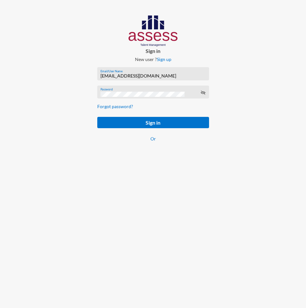
click at [125, 78] on input "[EMAIL_ADDRESS][DOMAIN_NAME]" at bounding box center [153, 75] width 105 height 5
click at [141, 76] on input "[EMAIL_ADDRESS][DOMAIN_NAME]" at bounding box center [153, 75] width 105 height 5
paste input "SPLSS1005587231"
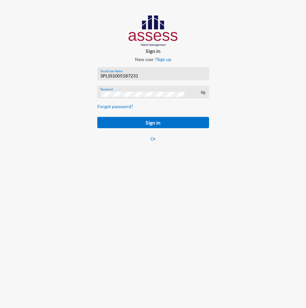
type input "SPLSS1005587231"
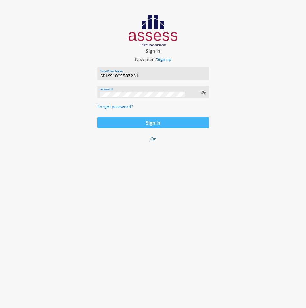
click at [105, 124] on button "Sign in" at bounding box center [153, 122] width 112 height 11
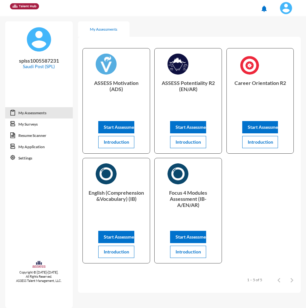
click at [283, 12] on img at bounding box center [286, 8] width 13 height 13
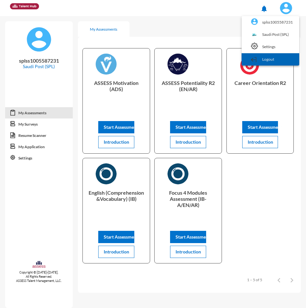
click at [274, 57] on link "Logout" at bounding box center [270, 59] width 51 height 12
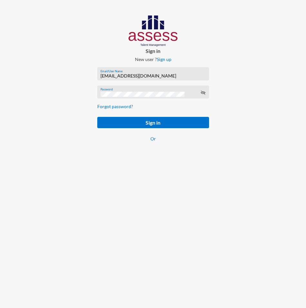
click at [106, 76] on input "[EMAIL_ADDRESS][DOMAIN_NAME]" at bounding box center [153, 75] width 105 height 5
click at [107, 76] on input "[EMAIL_ADDRESS][DOMAIN_NAME]" at bounding box center [153, 75] width 105 height 5
paste input "SPLSS1032161059"
type input "SPLSS1032161059"
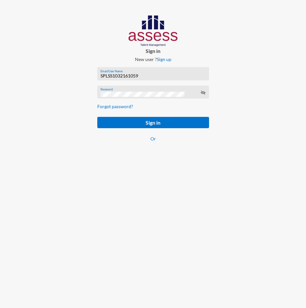
drag, startPoint x: 93, startPoint y: 123, endPoint x: 97, endPoint y: 123, distance: 4.2
click at [93, 123] on div "Sign in New user ? Sign up SPLSS1032161059 Email/User Name Password Forgot pass…" at bounding box center [153, 85] width 153 height 170
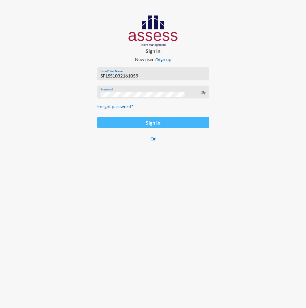
click at [100, 124] on button "Sign in" at bounding box center [153, 122] width 112 height 11
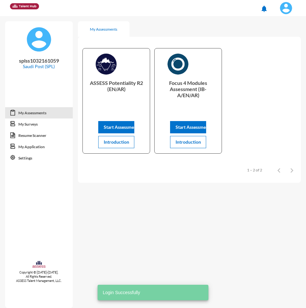
click at [288, 11] on img at bounding box center [286, 8] width 13 height 13
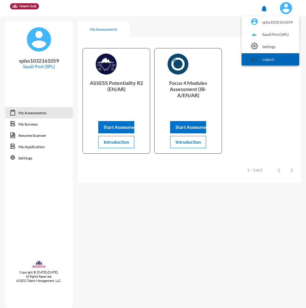
click at [271, 59] on link "Logout" at bounding box center [270, 59] width 51 height 12
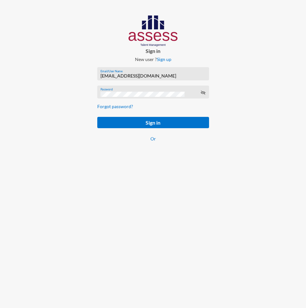
click at [122, 81] on form "[EMAIL_ADDRESS][DOMAIN_NAME] Email/User Name Password Forgot password? Sign in …" at bounding box center [153, 108] width 122 height 93
click at [120, 78] on input "[EMAIL_ADDRESS][DOMAIN_NAME]" at bounding box center [153, 75] width 105 height 5
click at [118, 75] on input "[EMAIL_ADDRESS][DOMAIN_NAME]" at bounding box center [153, 75] width 105 height 5
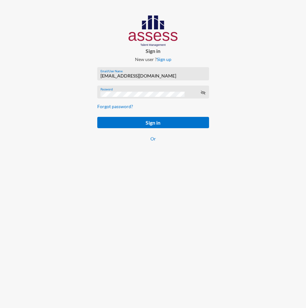
paste input "SPLSS1050446812"
type input "SPLSS1050446812"
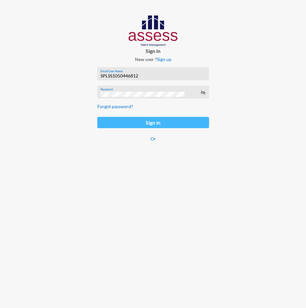
click at [104, 120] on button "Sign in" at bounding box center [153, 122] width 112 height 11
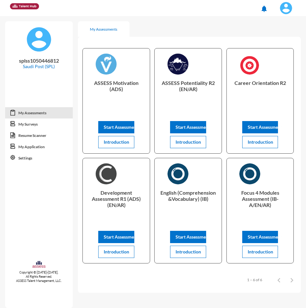
click at [289, 8] on img at bounding box center [286, 8] width 13 height 13
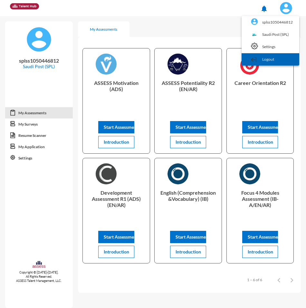
click at [284, 58] on link "Logout" at bounding box center [270, 59] width 51 height 12
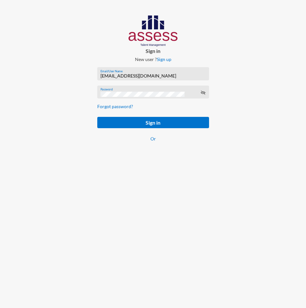
click at [119, 75] on input "[EMAIL_ADDRESS][DOMAIN_NAME]" at bounding box center [153, 75] width 105 height 5
paste input "SPLSS1051471983"
type input "SPLSS1051471983"
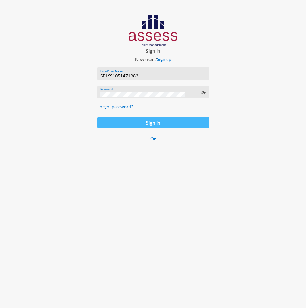
click at [104, 122] on button "Sign in" at bounding box center [153, 122] width 112 height 11
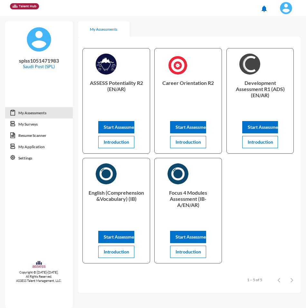
click at [288, 12] on img at bounding box center [286, 8] width 13 height 13
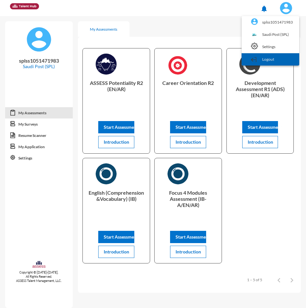
click at [281, 64] on link "Logout" at bounding box center [270, 59] width 51 height 12
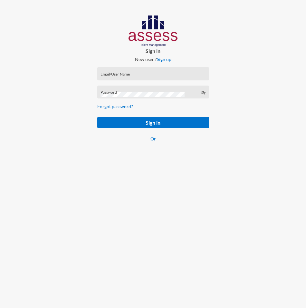
type input "[EMAIL_ADDRESS][DOMAIN_NAME]"
